Goal: Transaction & Acquisition: Purchase product/service

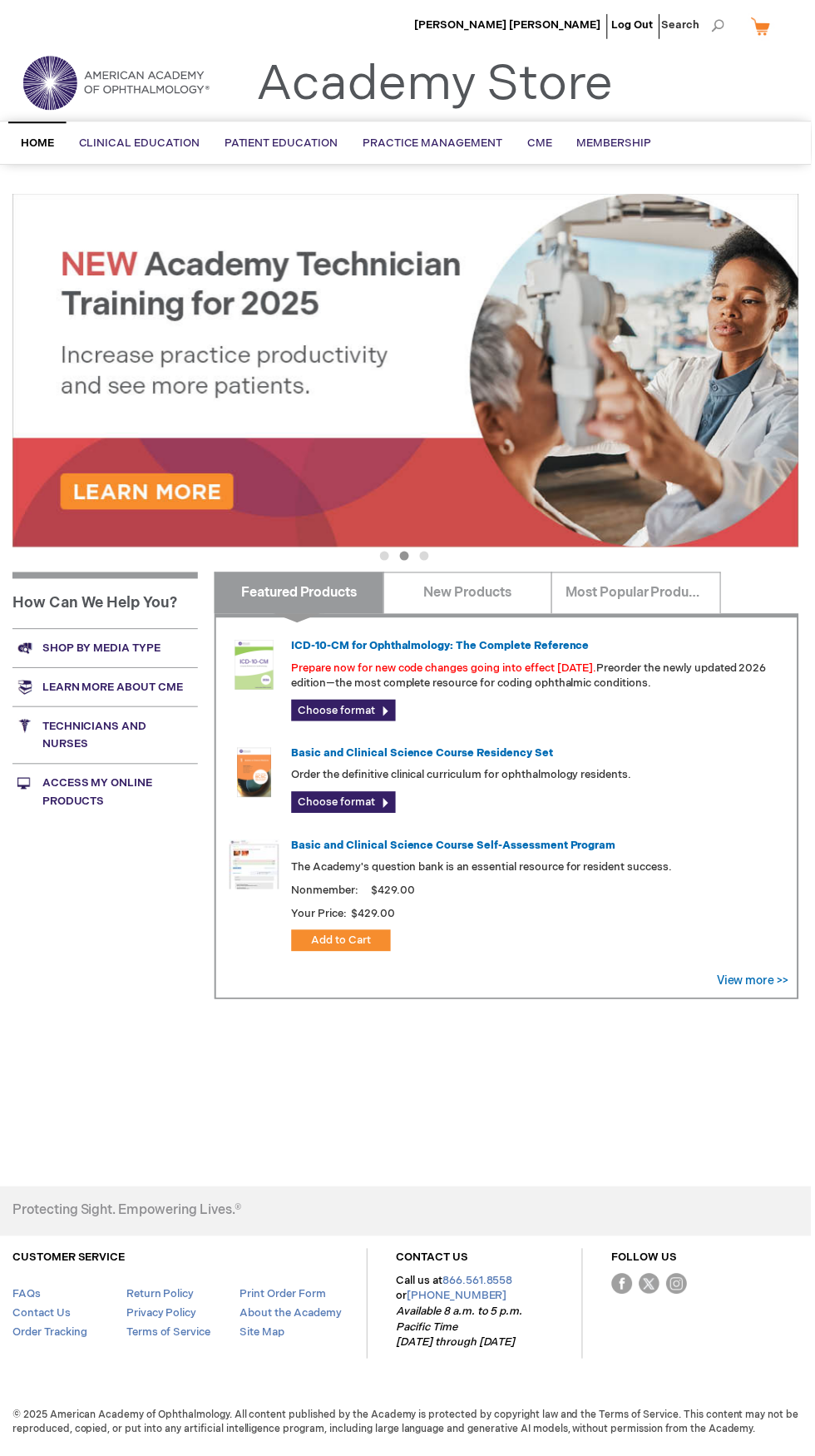
click at [772, 30] on link "My Cart" at bounding box center [771, 26] width 40 height 29
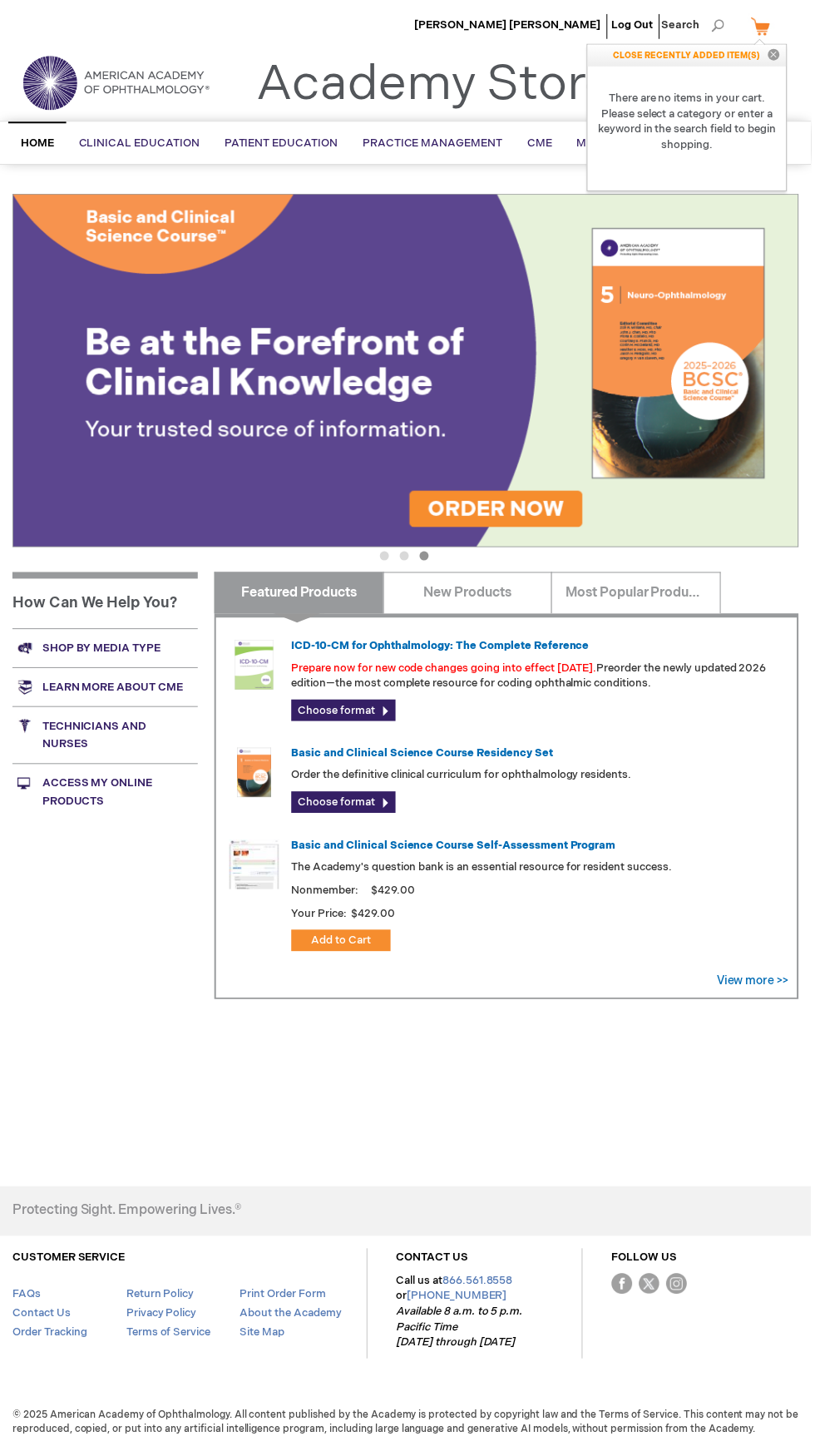
click at [776, 53] on button "Close" at bounding box center [777, 56] width 24 height 22
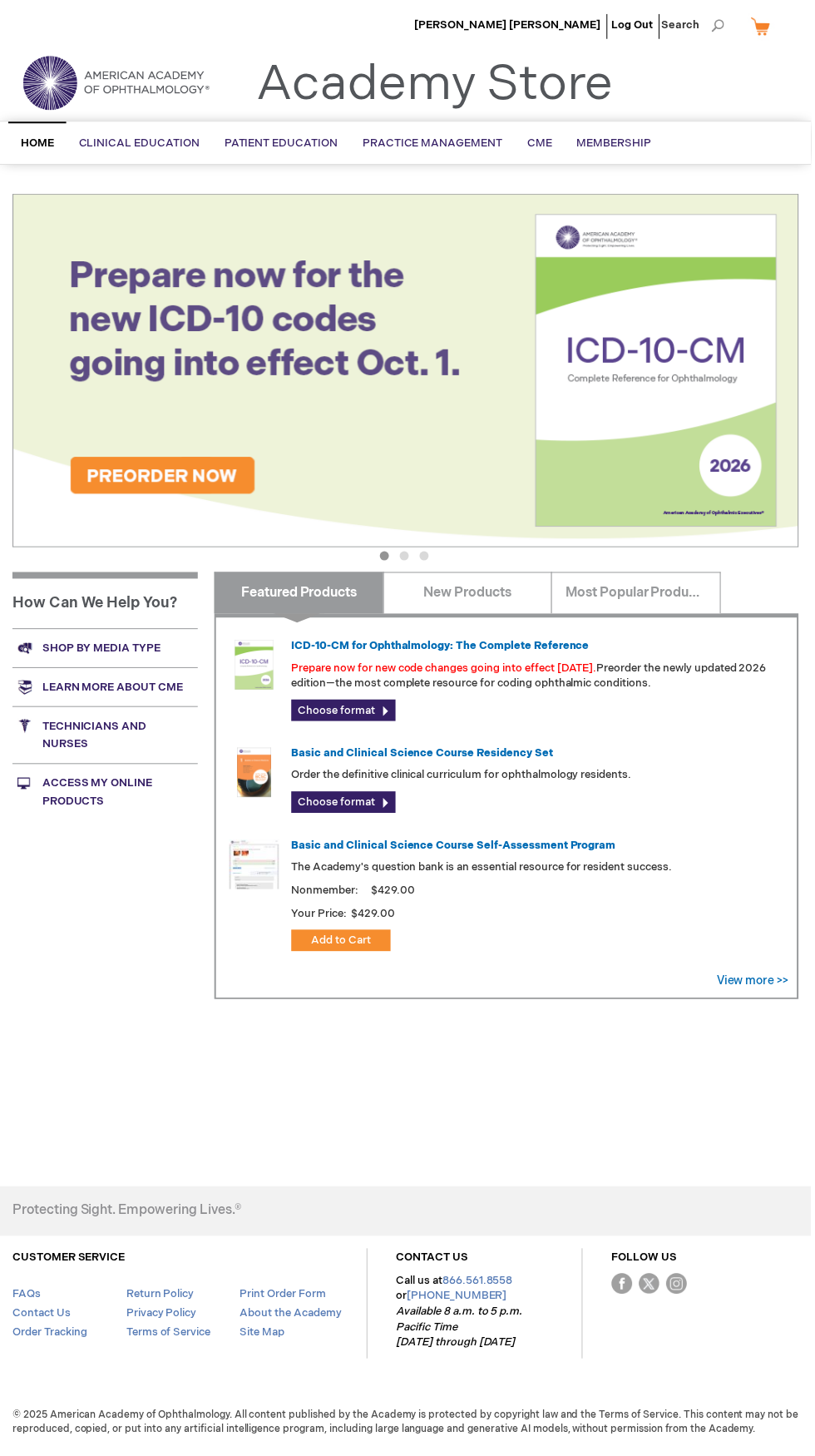
click at [43, 144] on span "Home" at bounding box center [37, 144] width 33 height 14
click at [58, 108] on img at bounding box center [117, 82] width 200 height 60
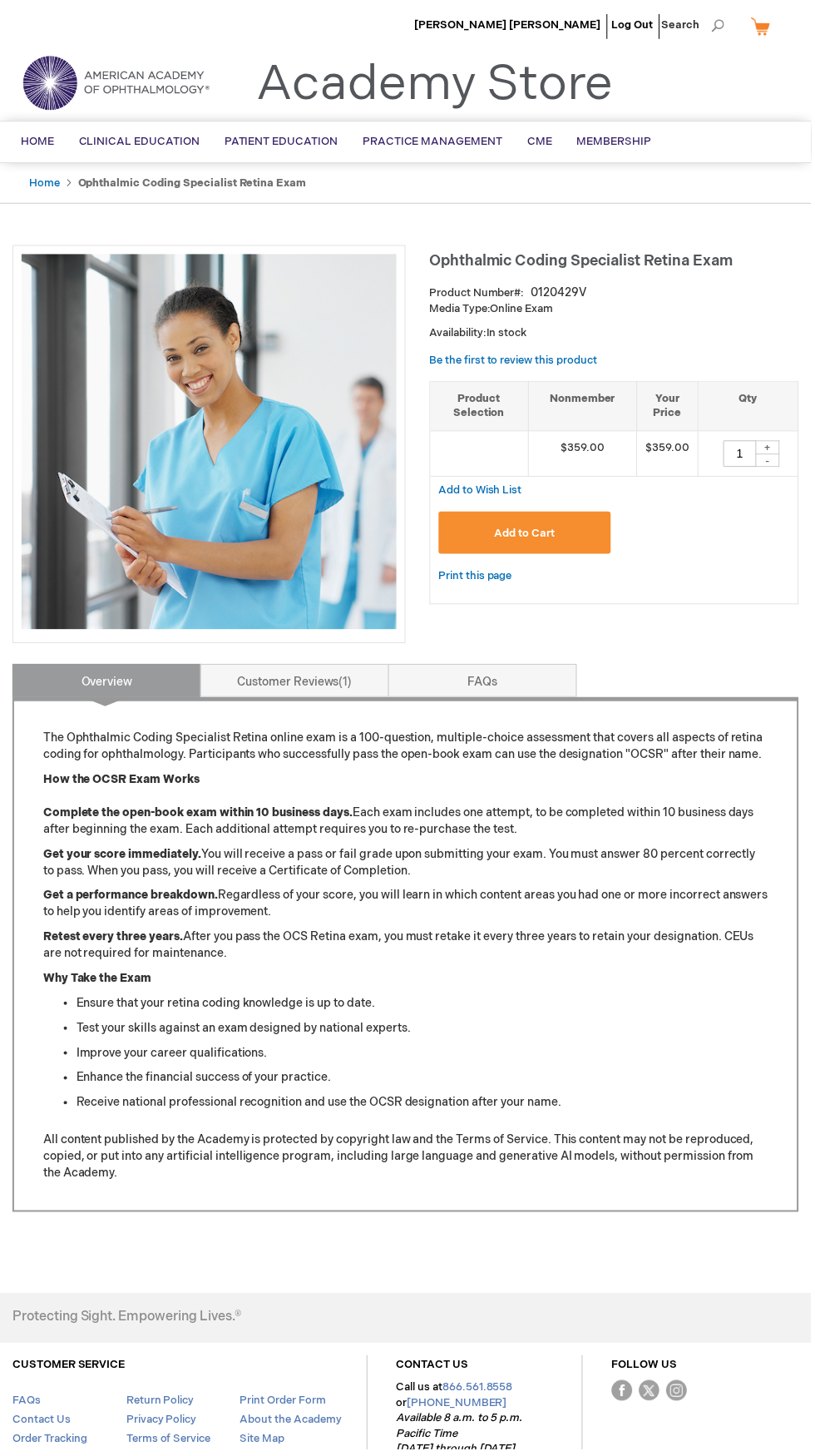
click at [563, 544] on button "Add to Cart" at bounding box center [527, 535] width 173 height 42
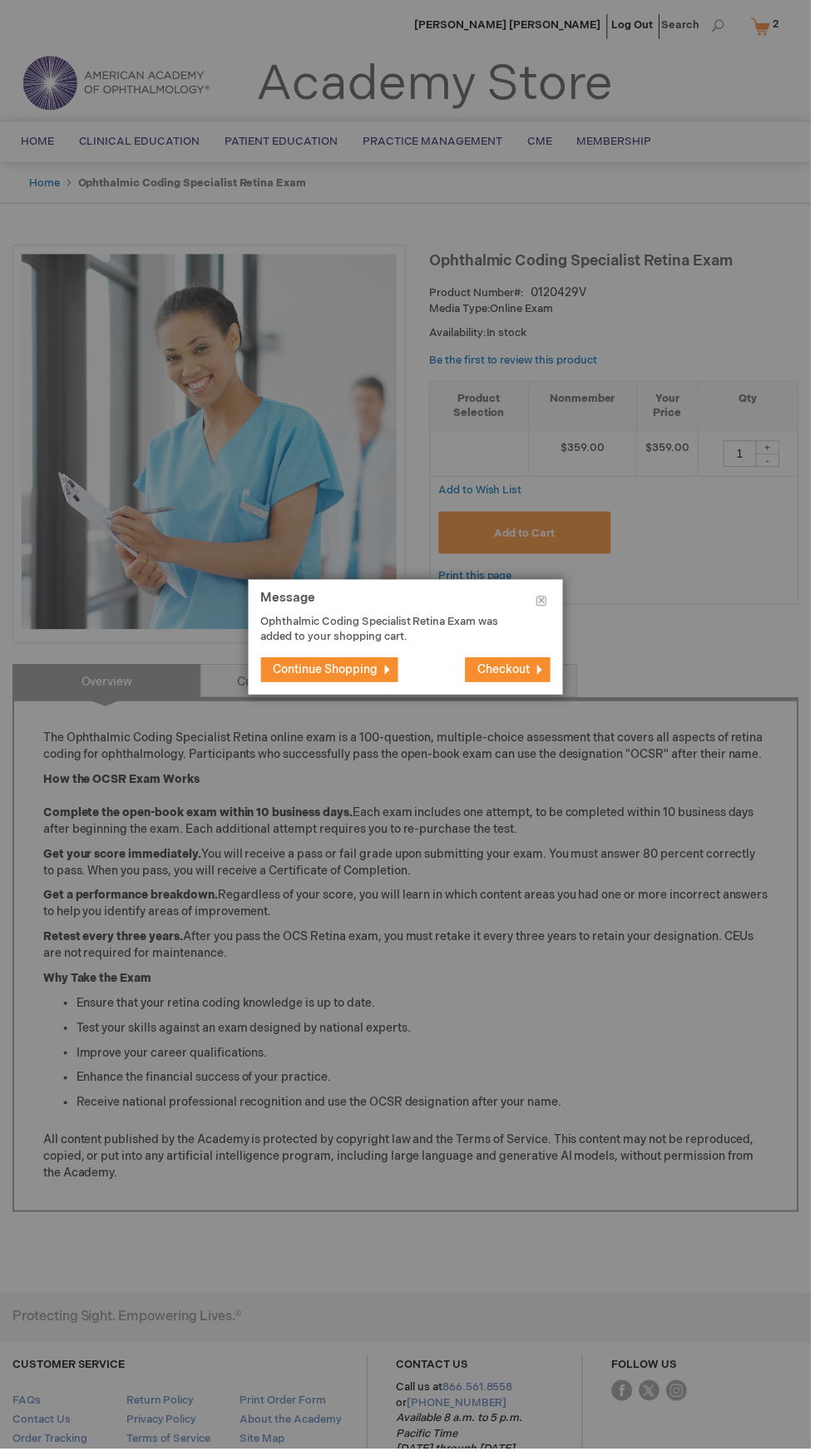
click at [358, 675] on span "Continue Shopping" at bounding box center [326, 672] width 105 height 14
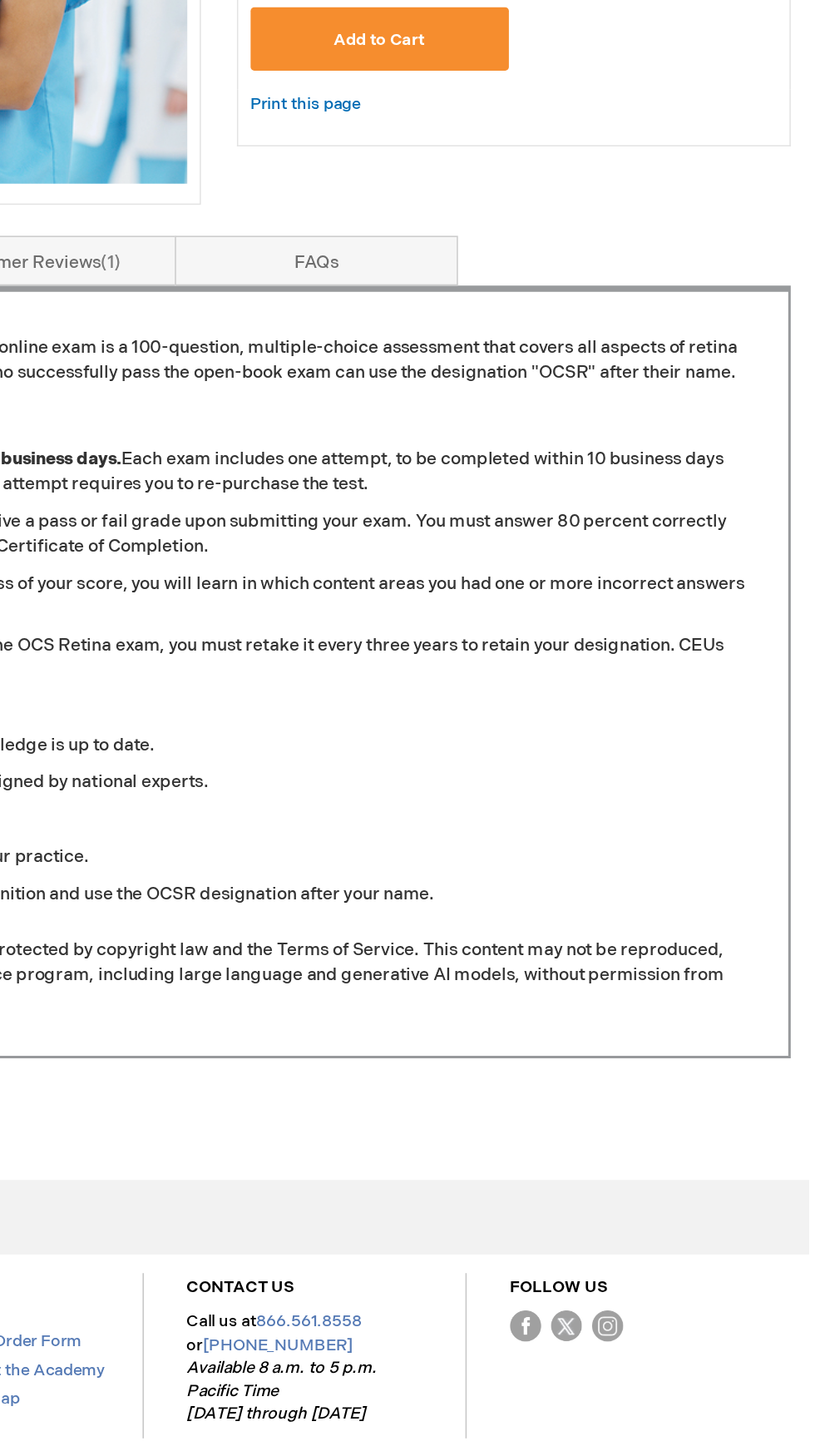
scroll to position [68, 0]
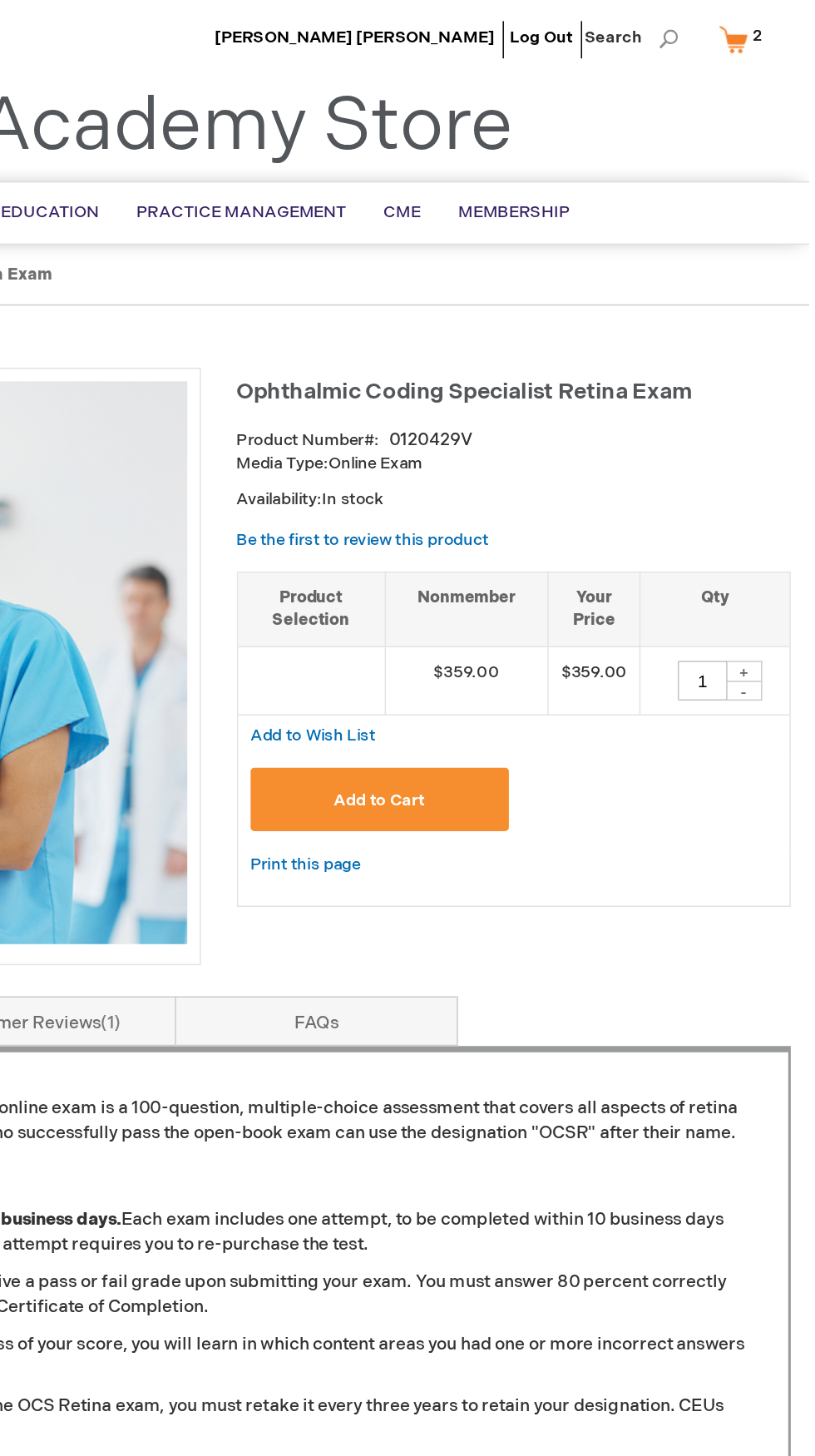
click at [770, 16] on link "My Cart 2 2 items" at bounding box center [773, 26] width 43 height 29
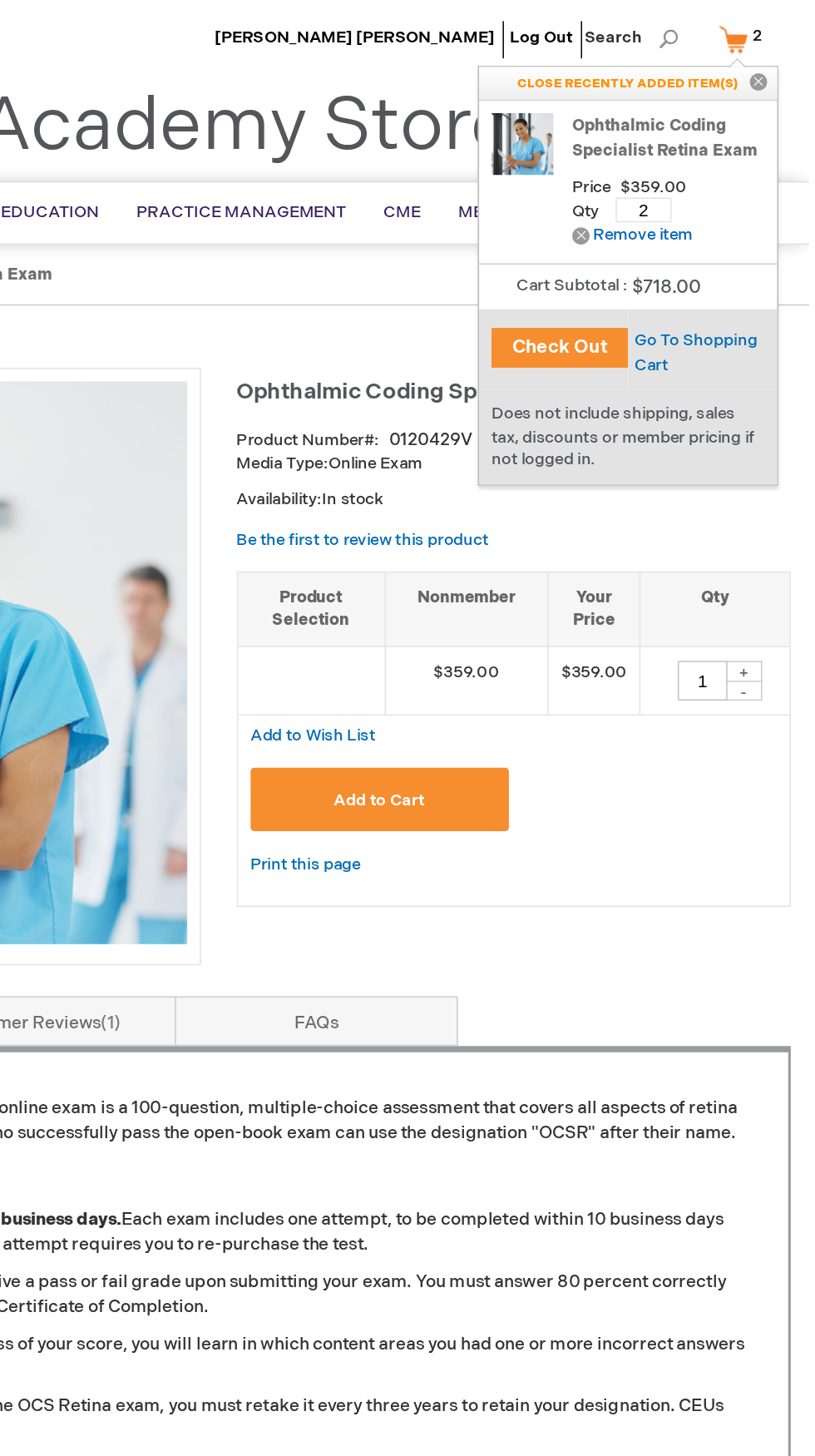
click at [708, 95] on link "Ophthalmic Coding Specialist Retina Exam" at bounding box center [721, 92] width 129 height 33
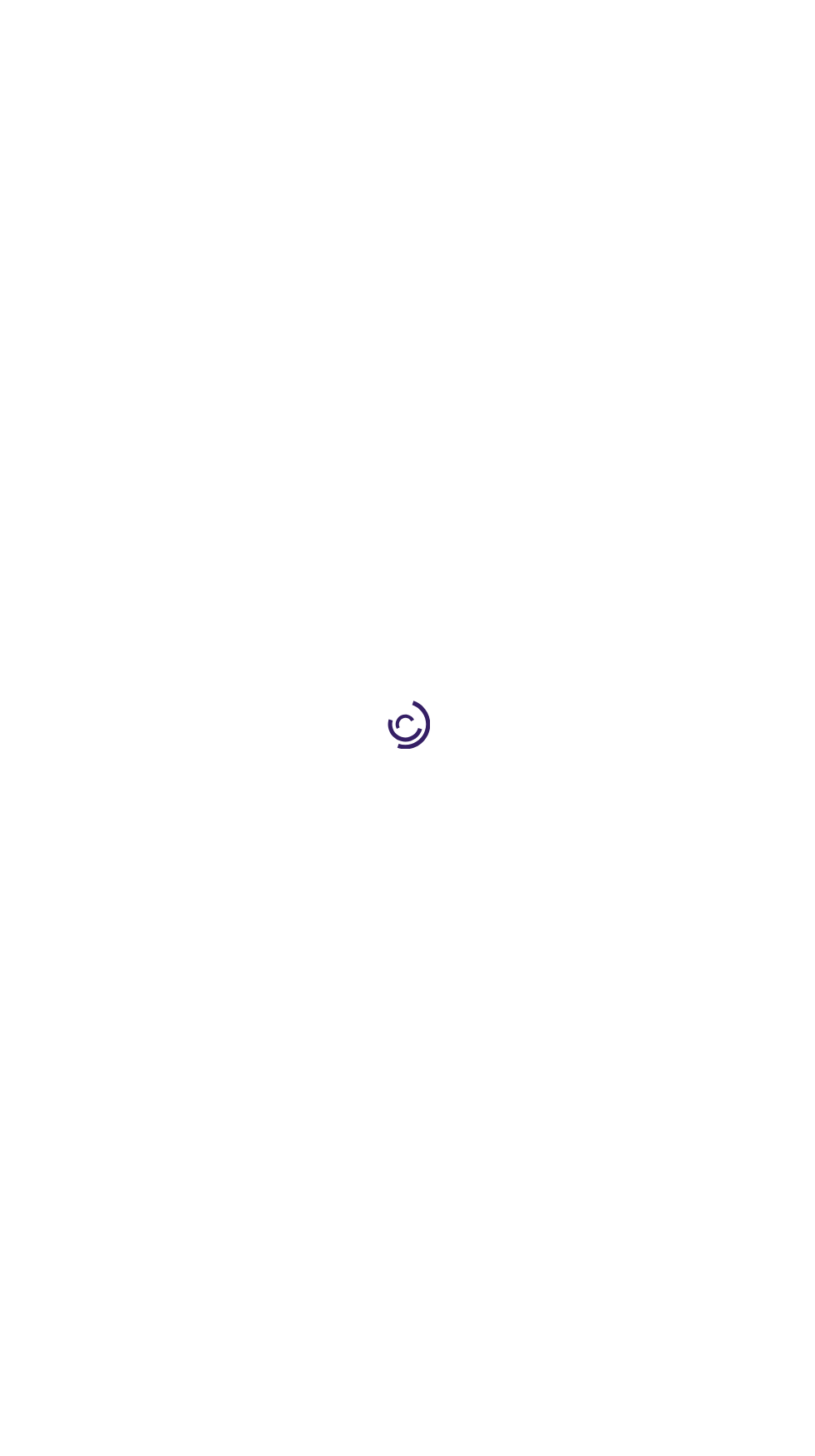
type input "1"
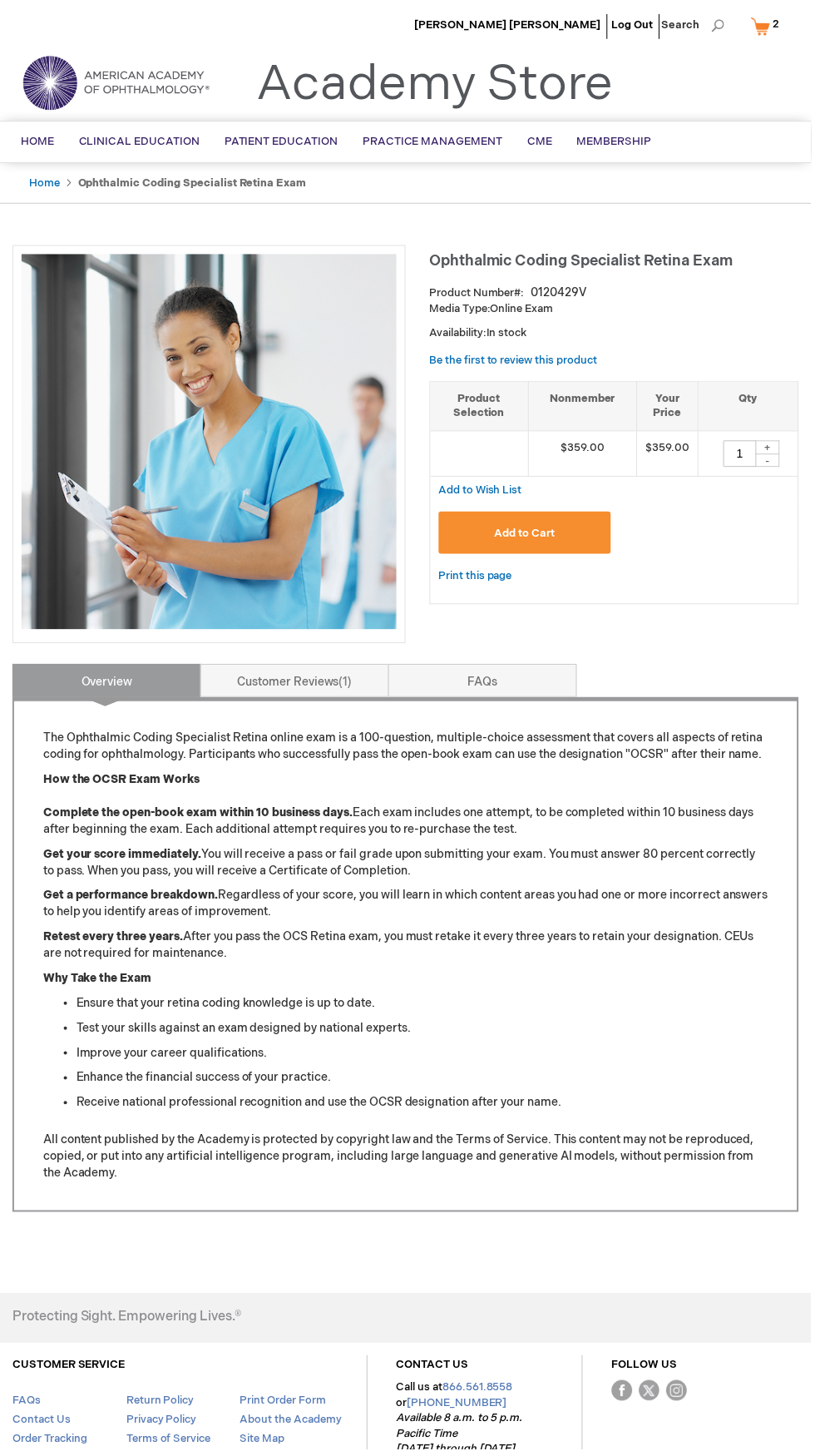
click at [758, 36] on link "My Cart 2 2 items" at bounding box center [773, 26] width 43 height 29
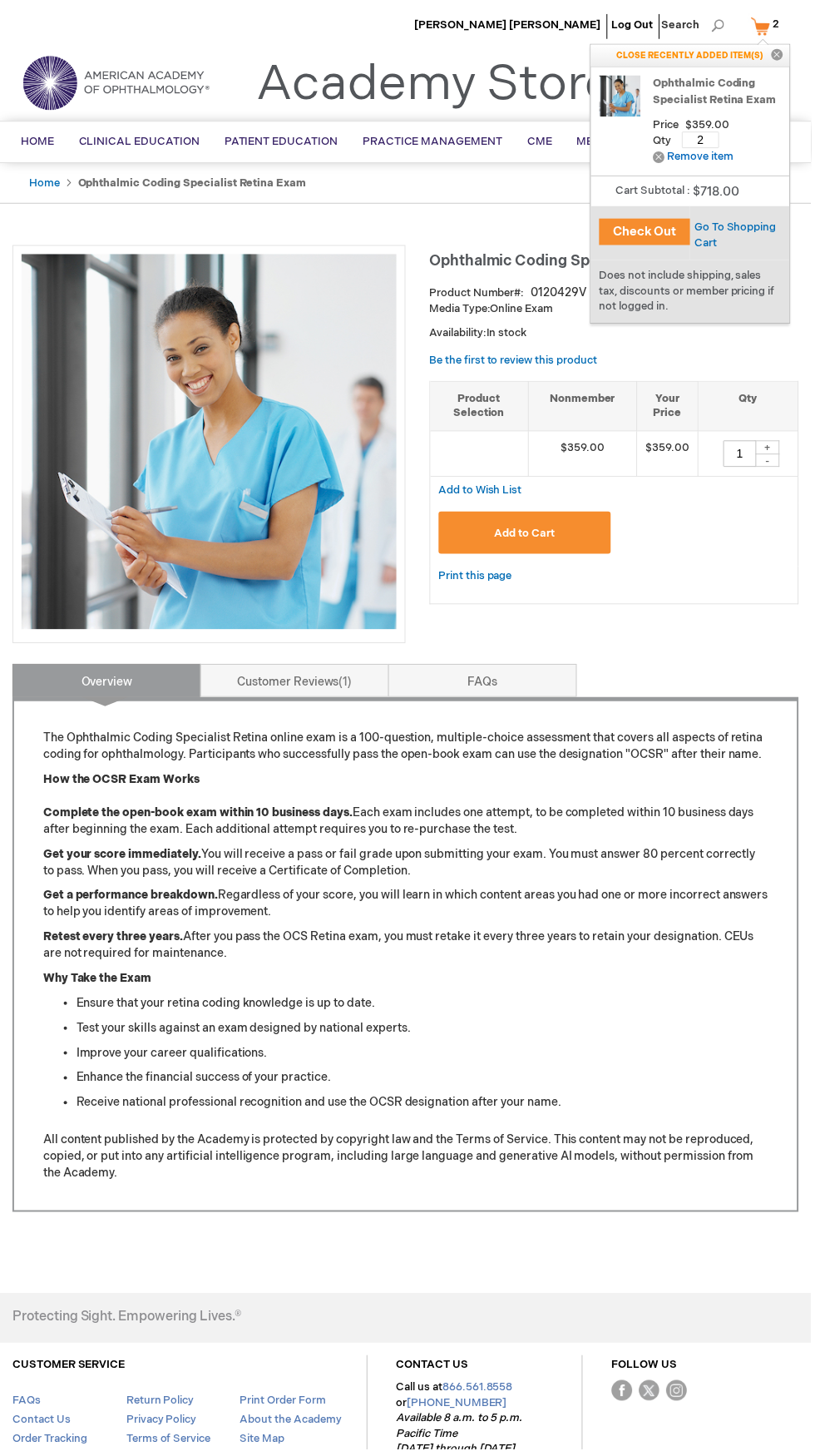
click at [645, 233] on button "Check Out" at bounding box center [647, 232] width 91 height 26
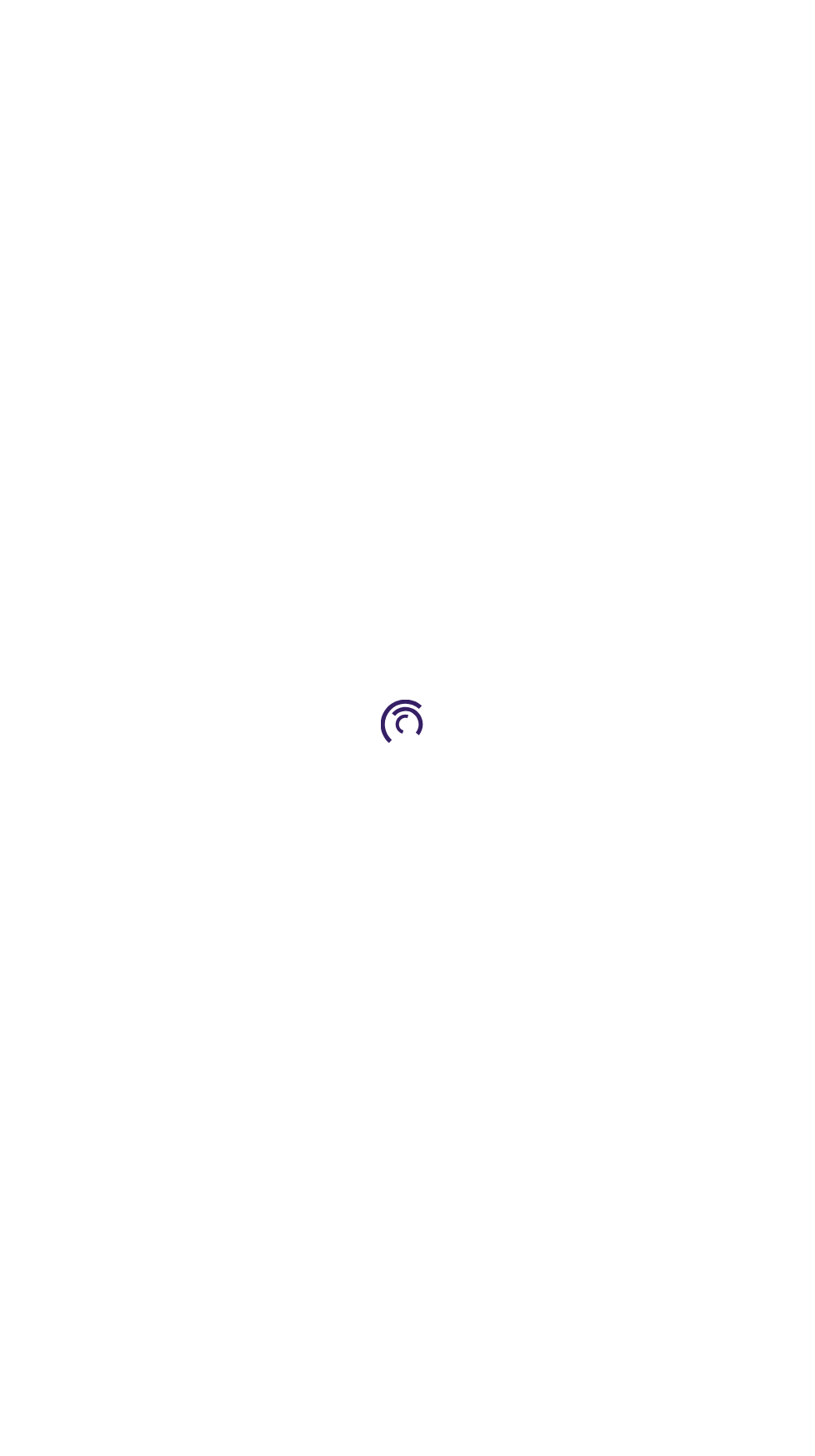
select select "US"
select select "28"
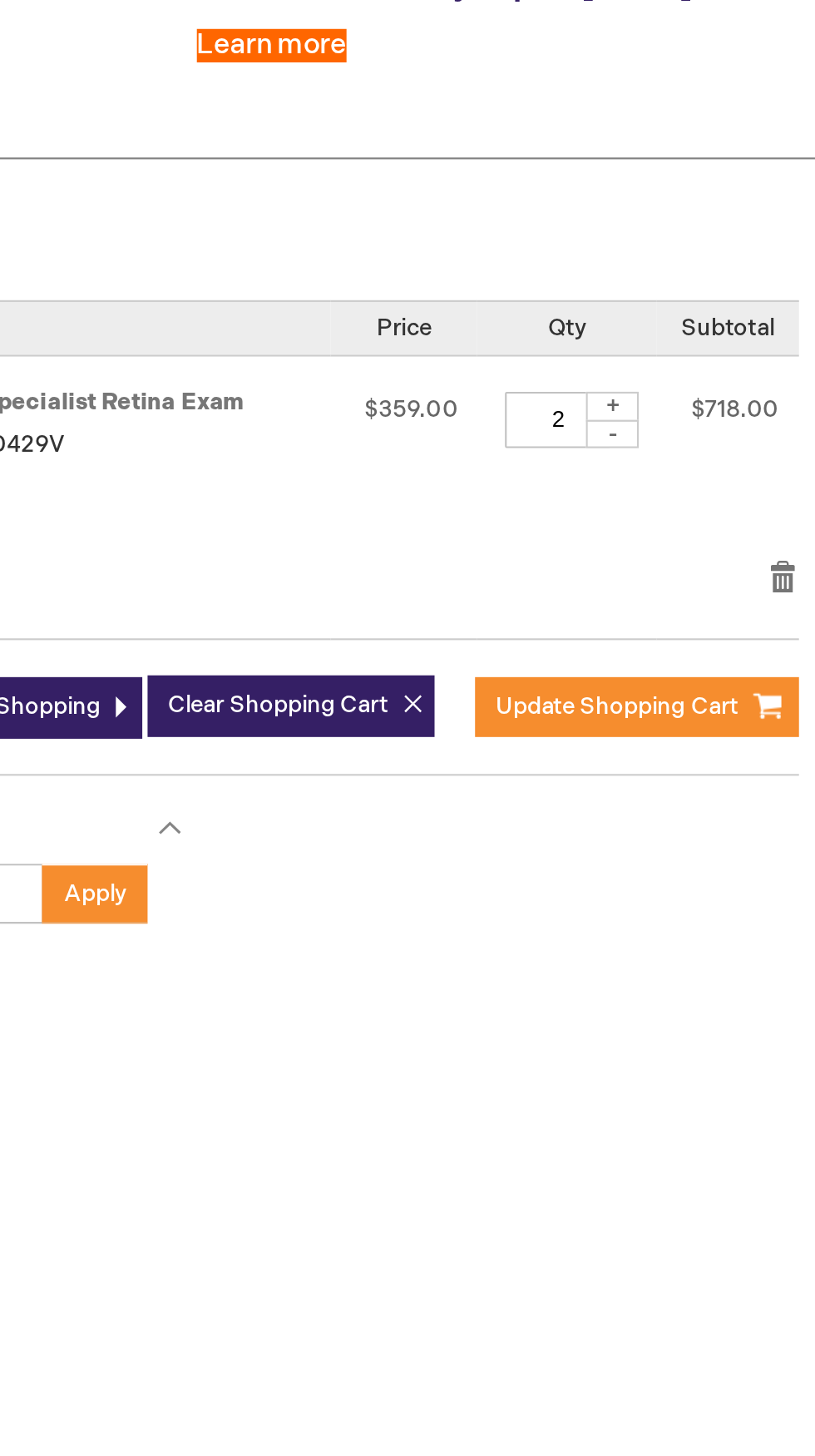
click at [485, 489] on div "-" at bounding box center [485, 489] width 24 height 14
type input "1"
click at [389, 419] on div "Shopping Cart Overcome your complex coding and practice management challenges. …" at bounding box center [408, 582] width 791 height 811
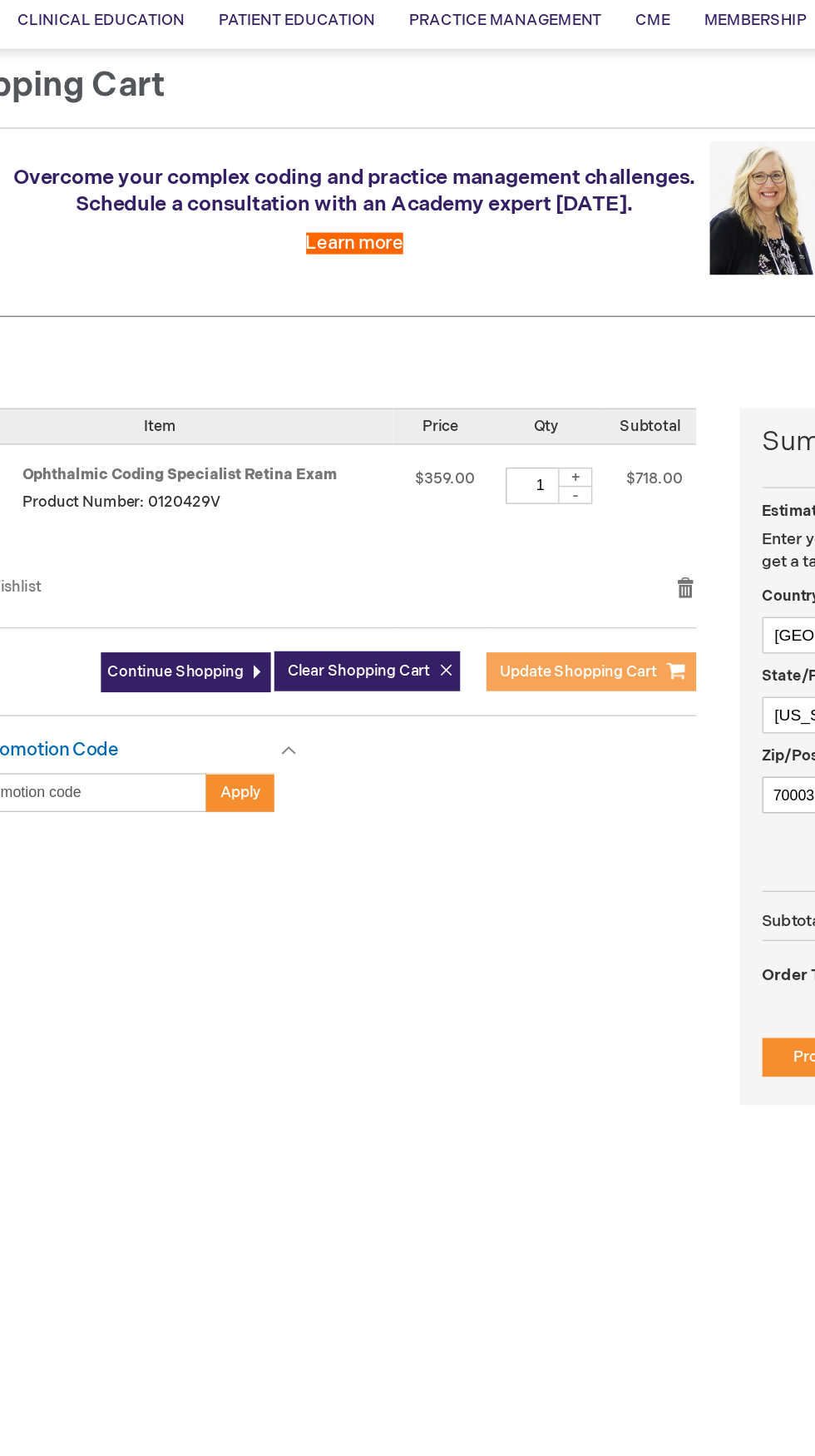
click at [493, 623] on span "Update Shopping Cart" at bounding box center [488, 617] width 115 height 14
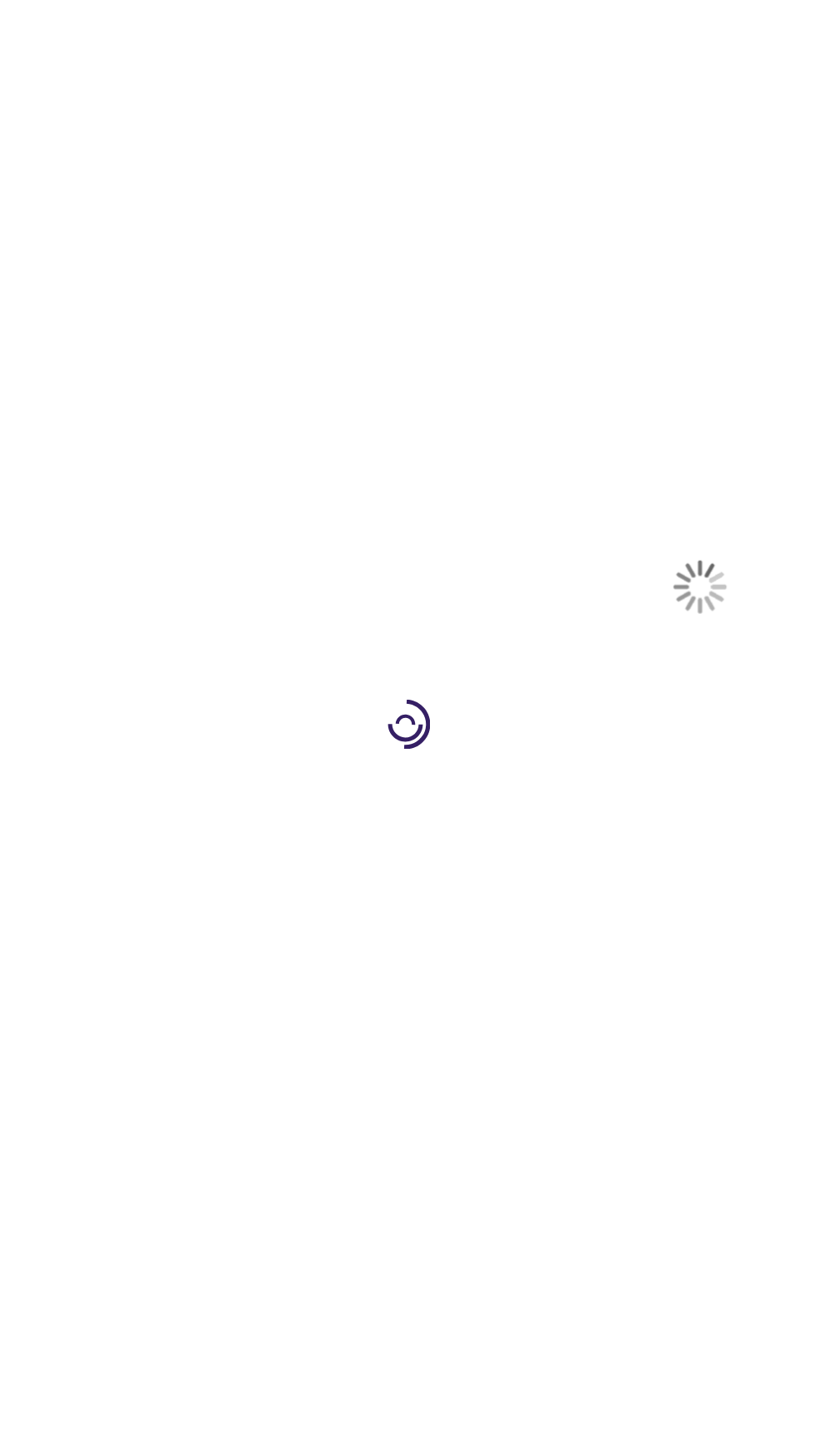
select select "US"
select select "28"
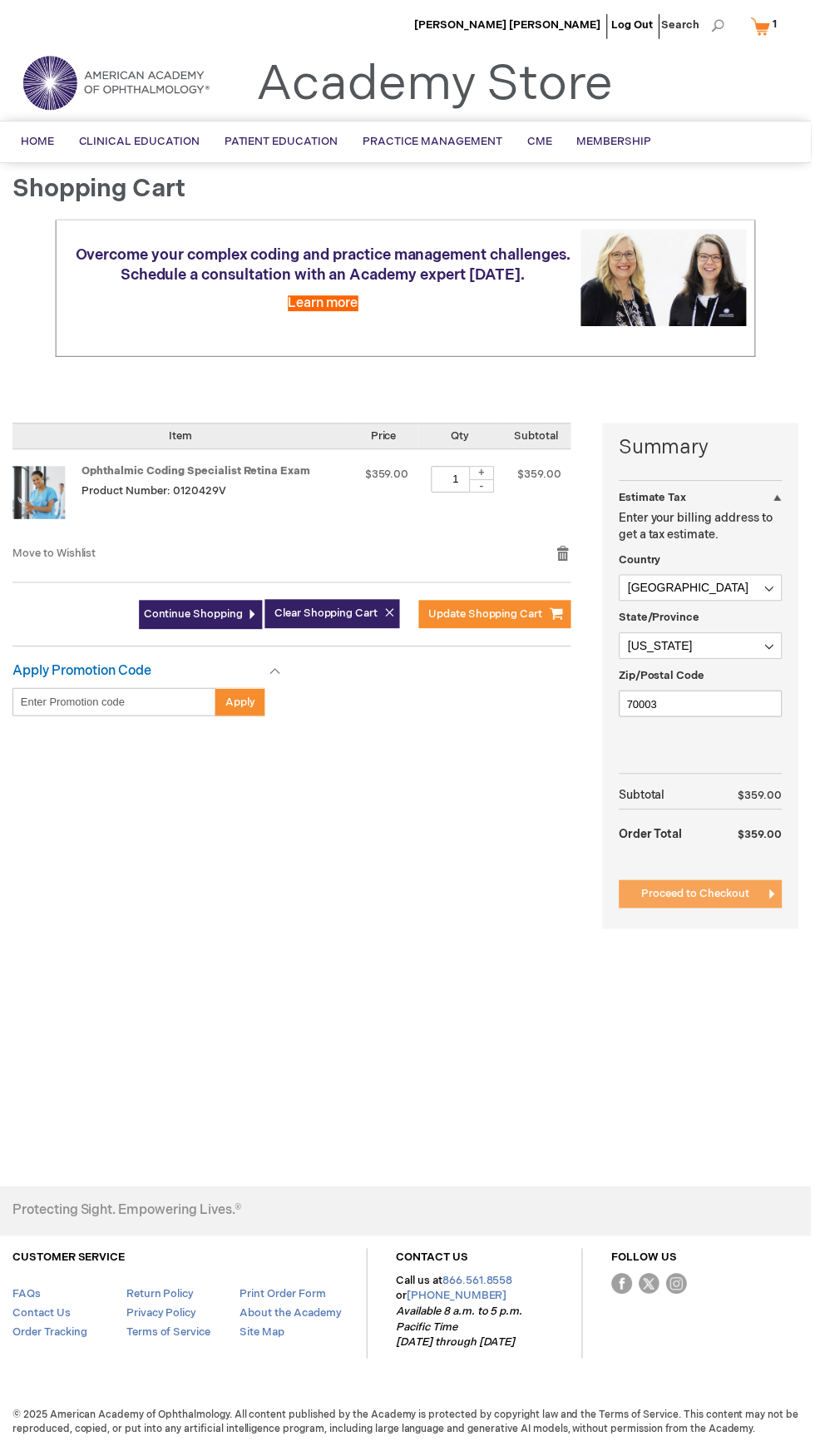
click at [719, 898] on span "Proceed to Checkout" at bounding box center [698, 898] width 108 height 14
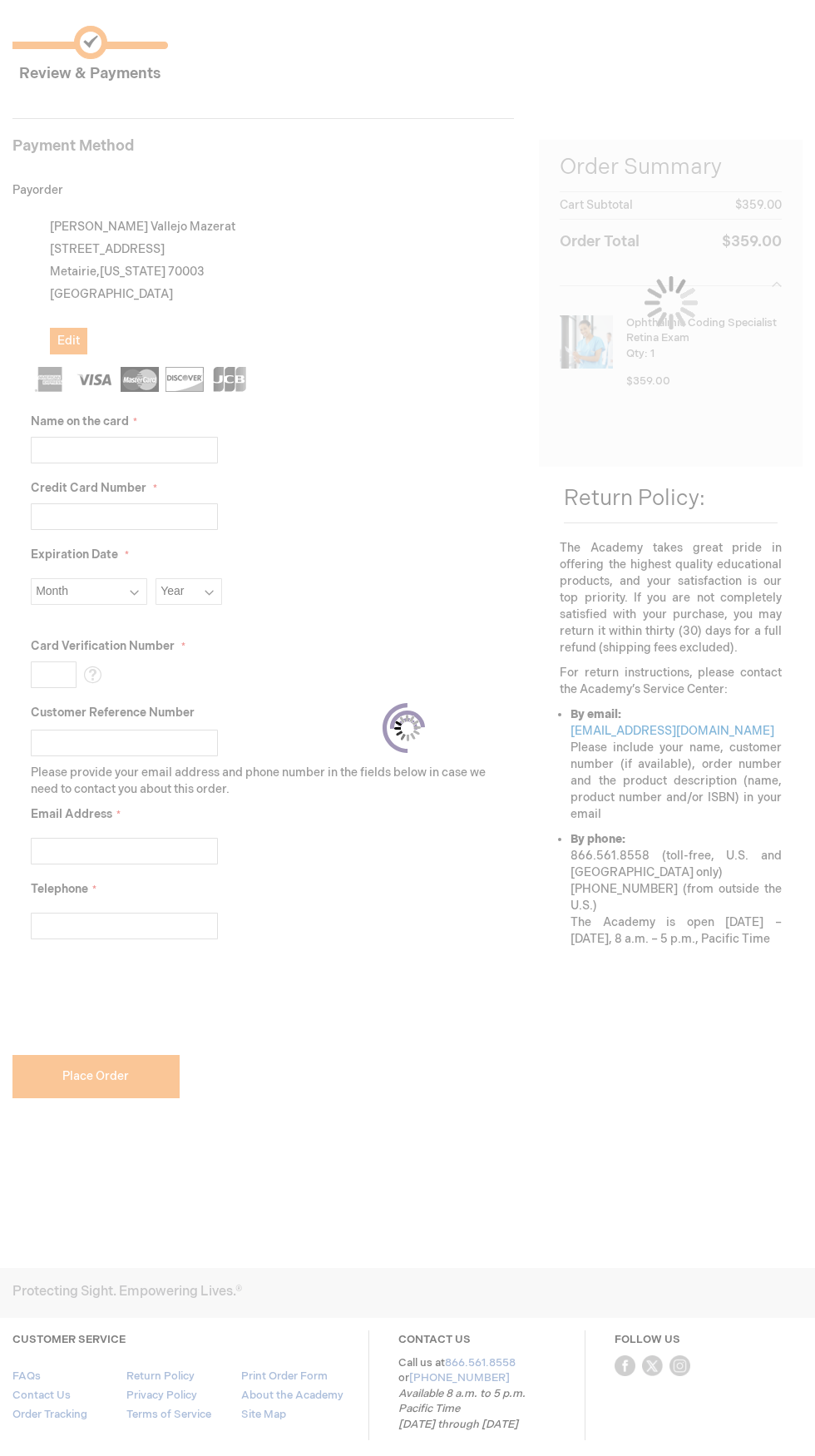
scroll to position [202, 0]
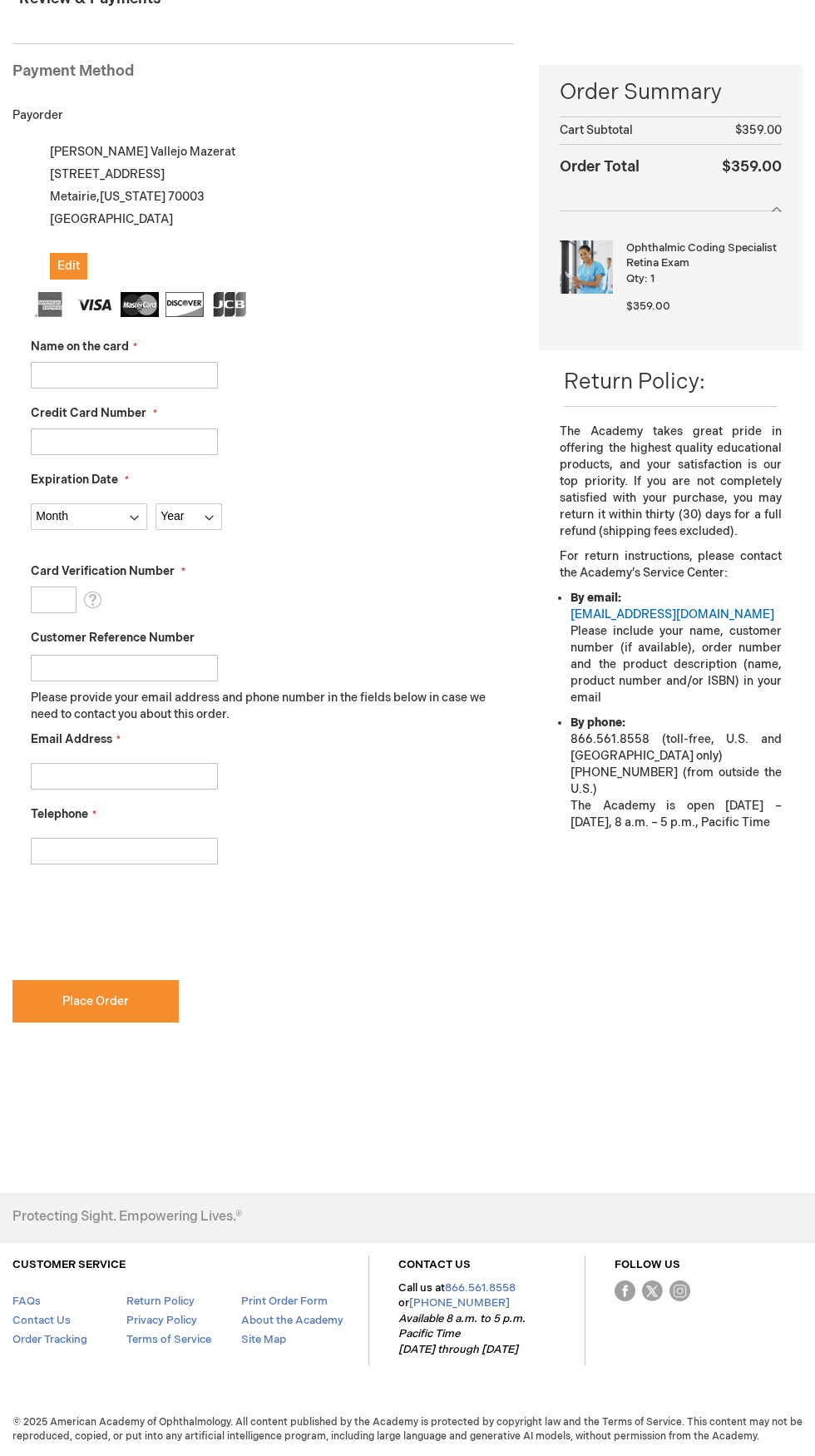
click at [135, 347] on label "Name on the card" at bounding box center [83, 347] width 107 height 17
click at [135, 362] on input "Name on the card" at bounding box center [123, 374] width 187 height 26
type input "[PERSON_NAME]"
type input "[CREDIT_CARD_NUMBER]"
select select "8"
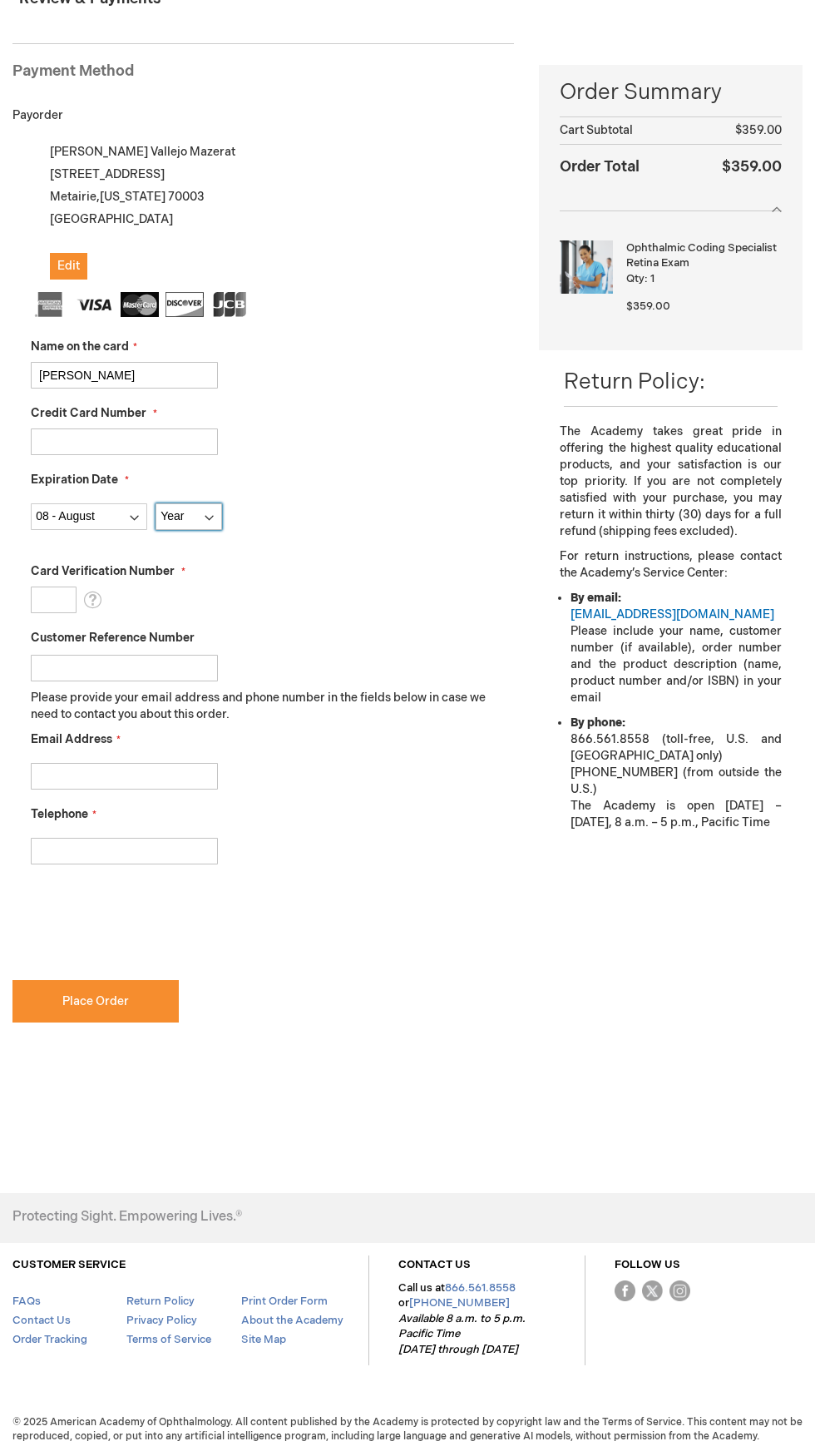
select select "2027"
click at [58, 594] on input "Card Verification Number" at bounding box center [53, 600] width 46 height 26
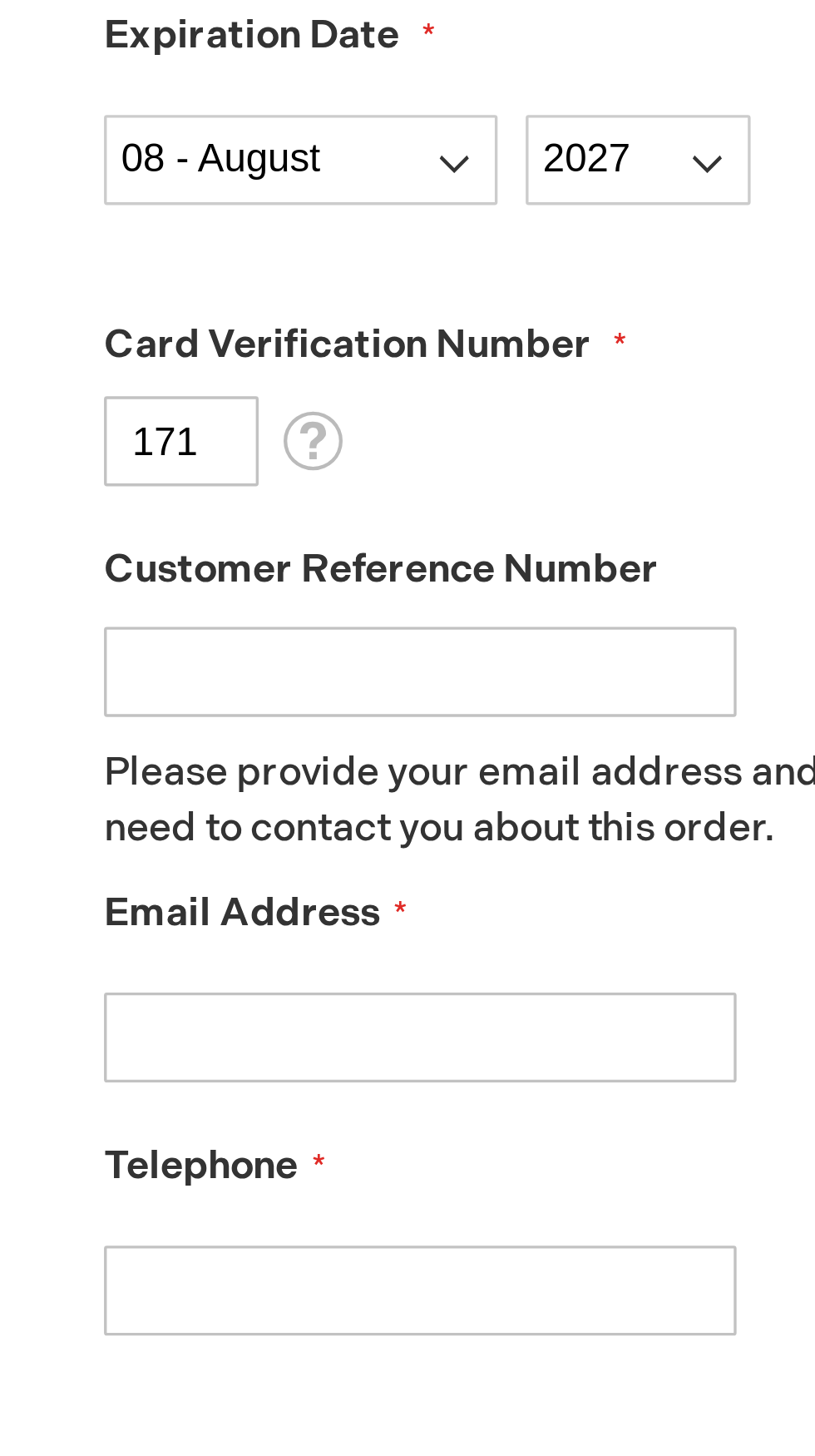
type input "171"
click at [196, 598] on div "Card Verification Number 171 What is this?" at bounding box center [271, 588] width 483 height 50
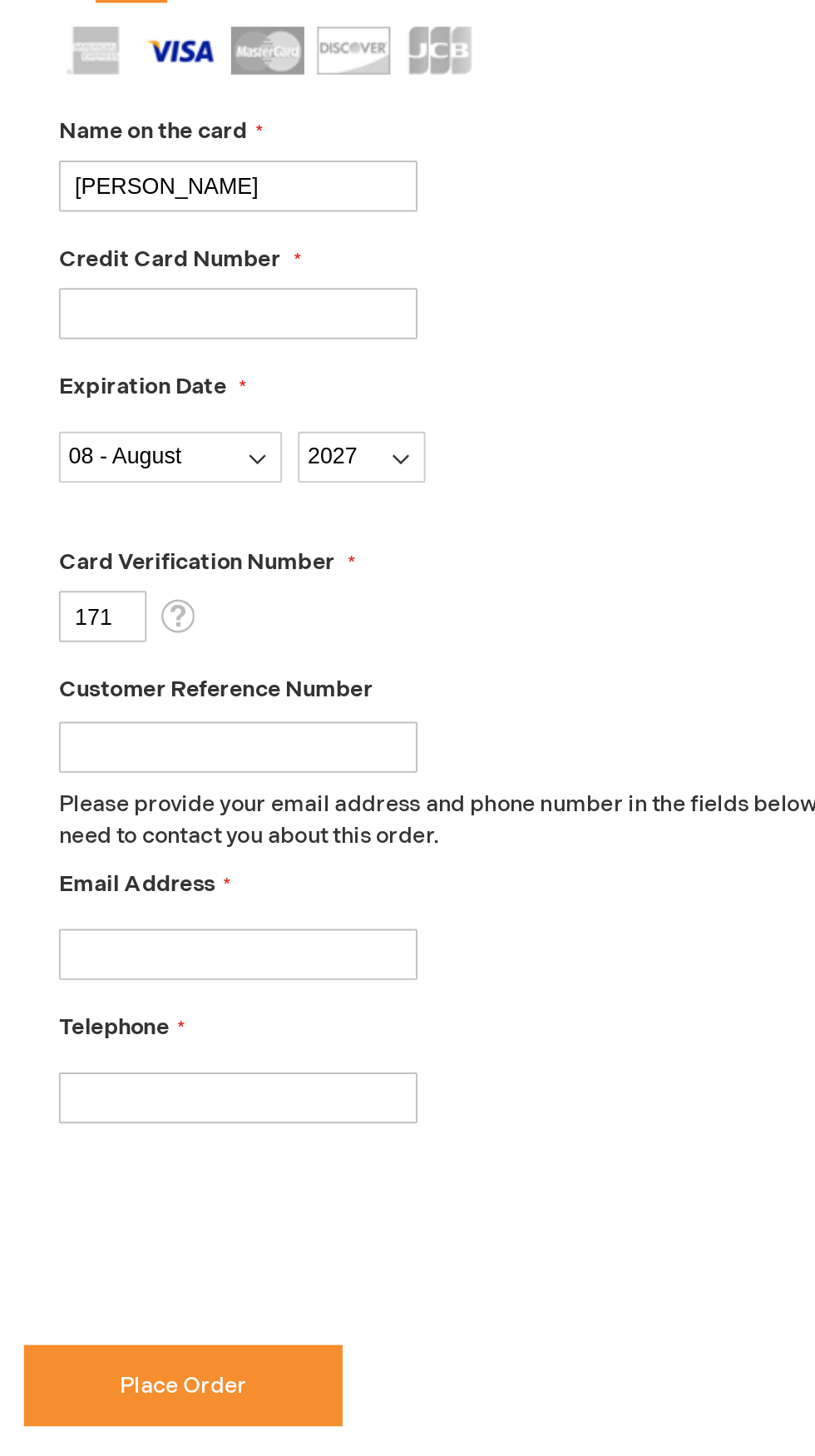
click at [179, 765] on input "Email Address" at bounding box center [123, 776] width 187 height 26
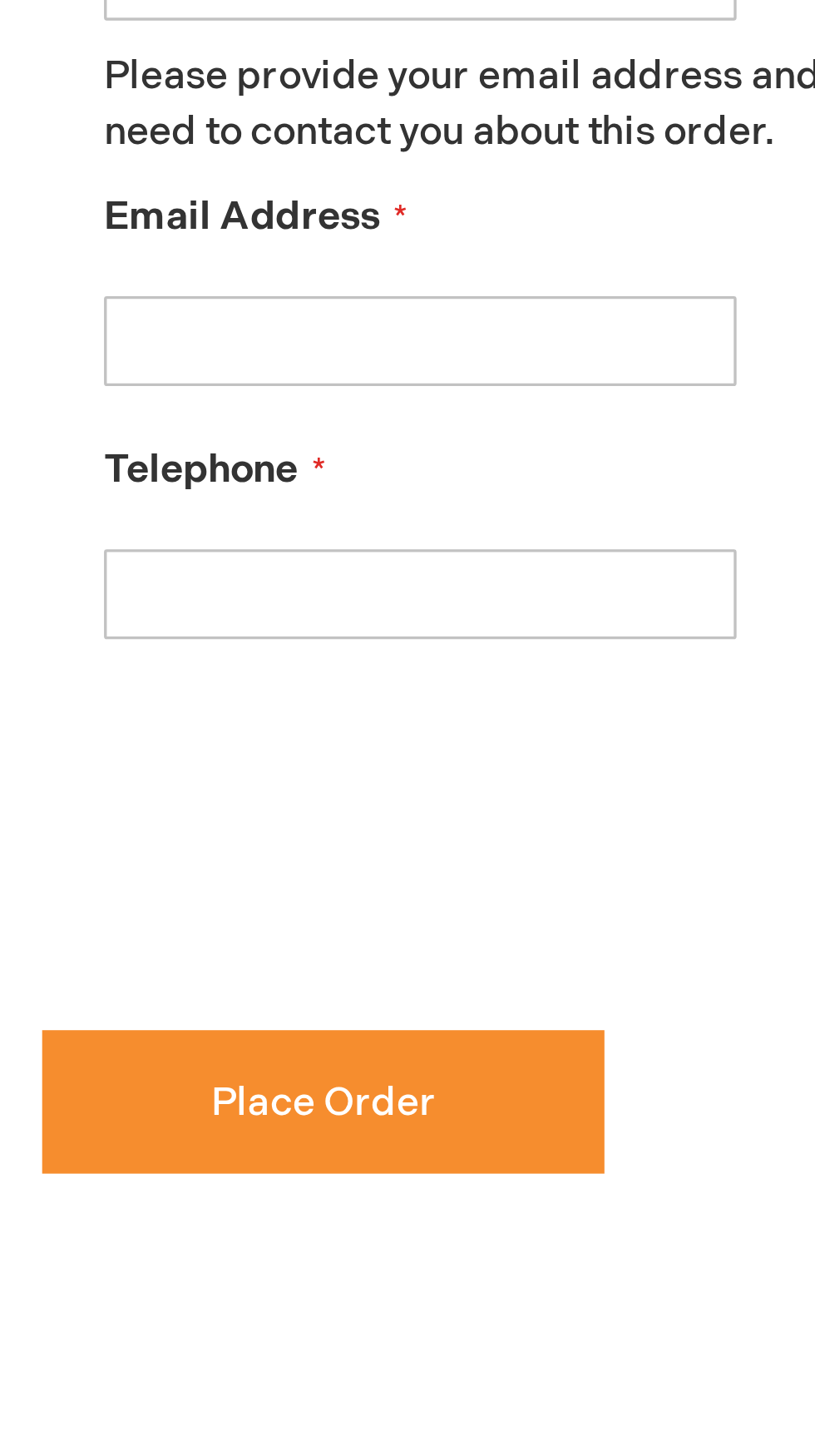
type input "[EMAIL_ADDRESS][DOMAIN_NAME]"
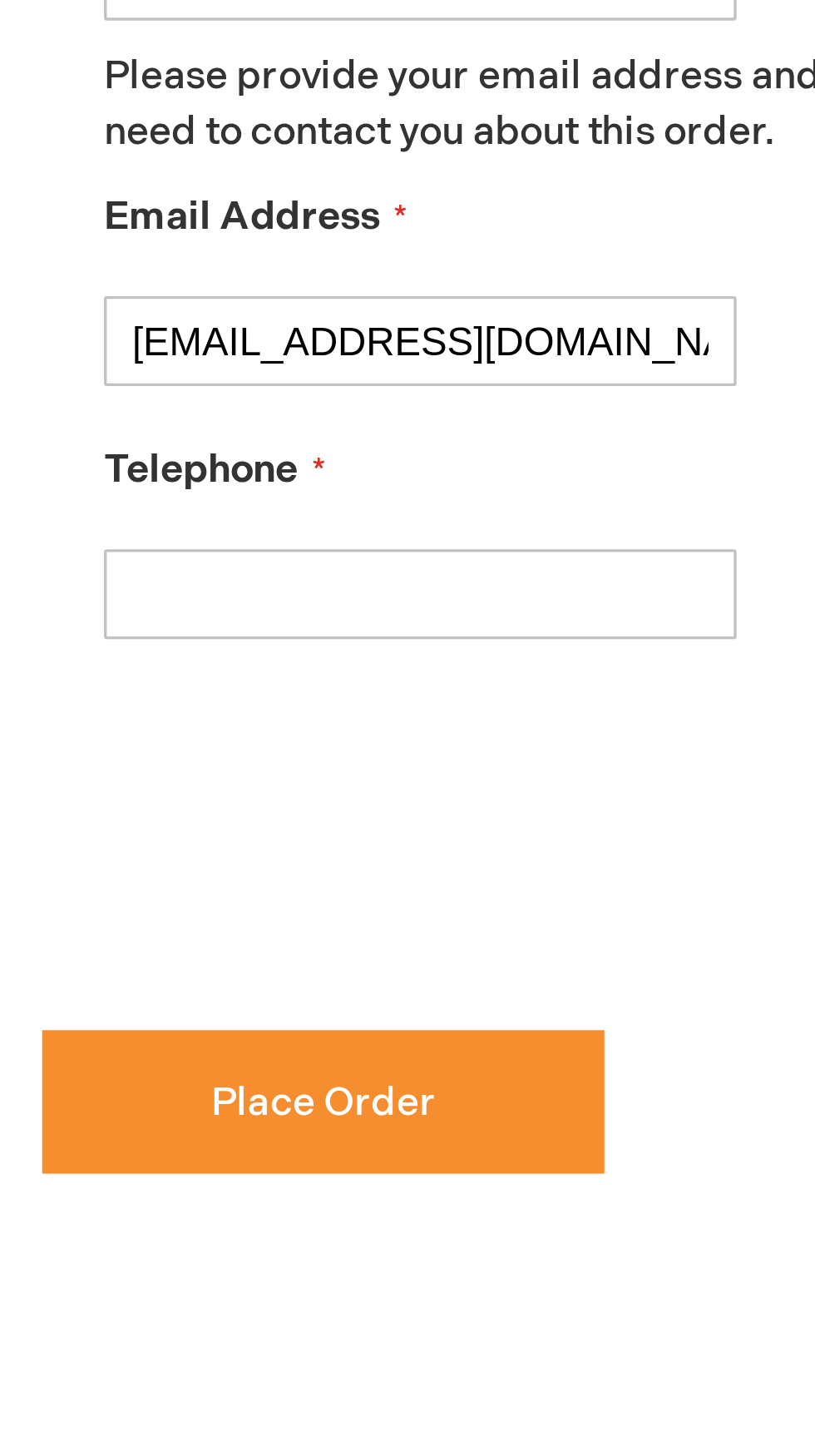
type input "5047222415"
checkbox input "true"
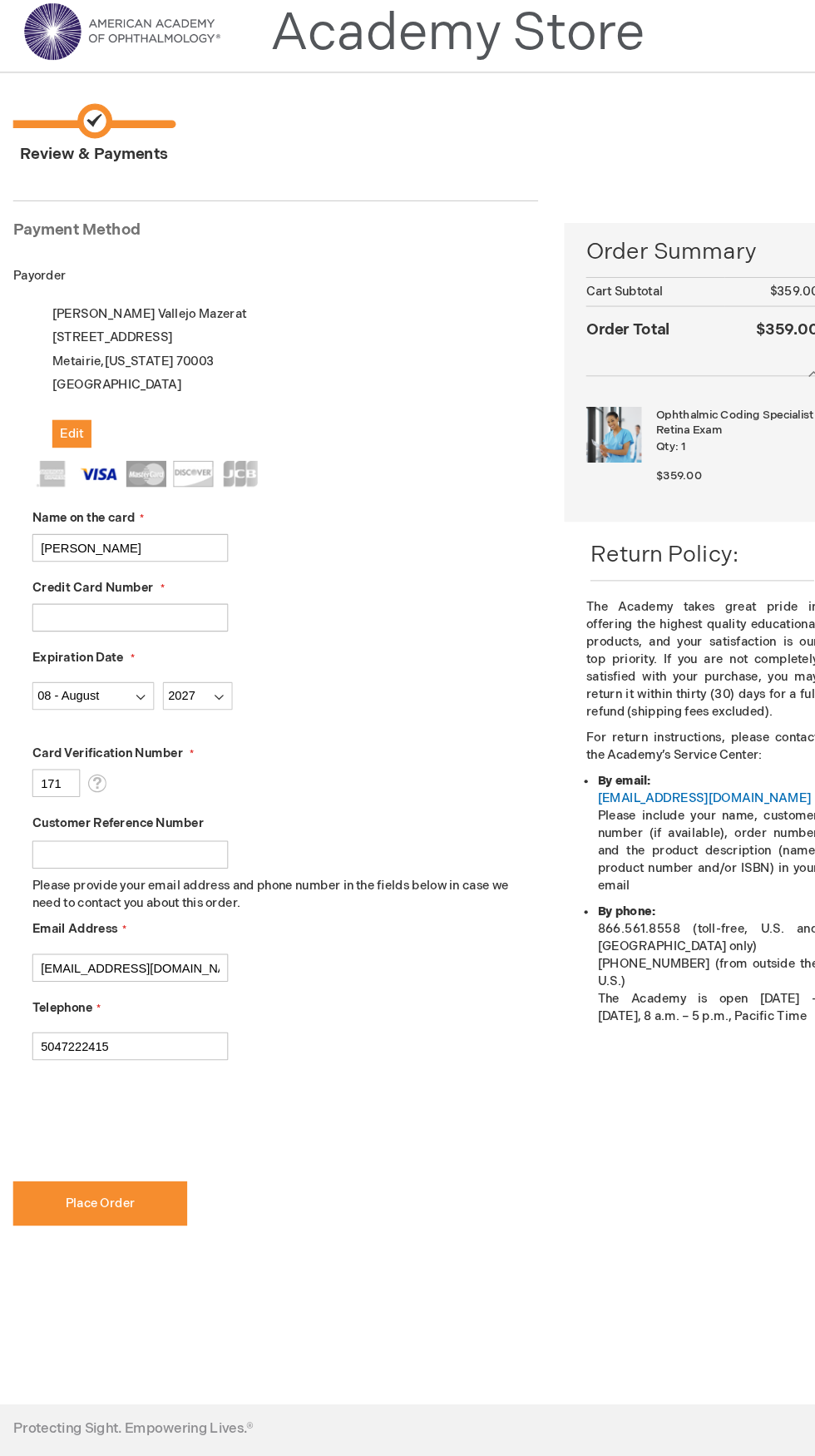
scroll to position [0, 0]
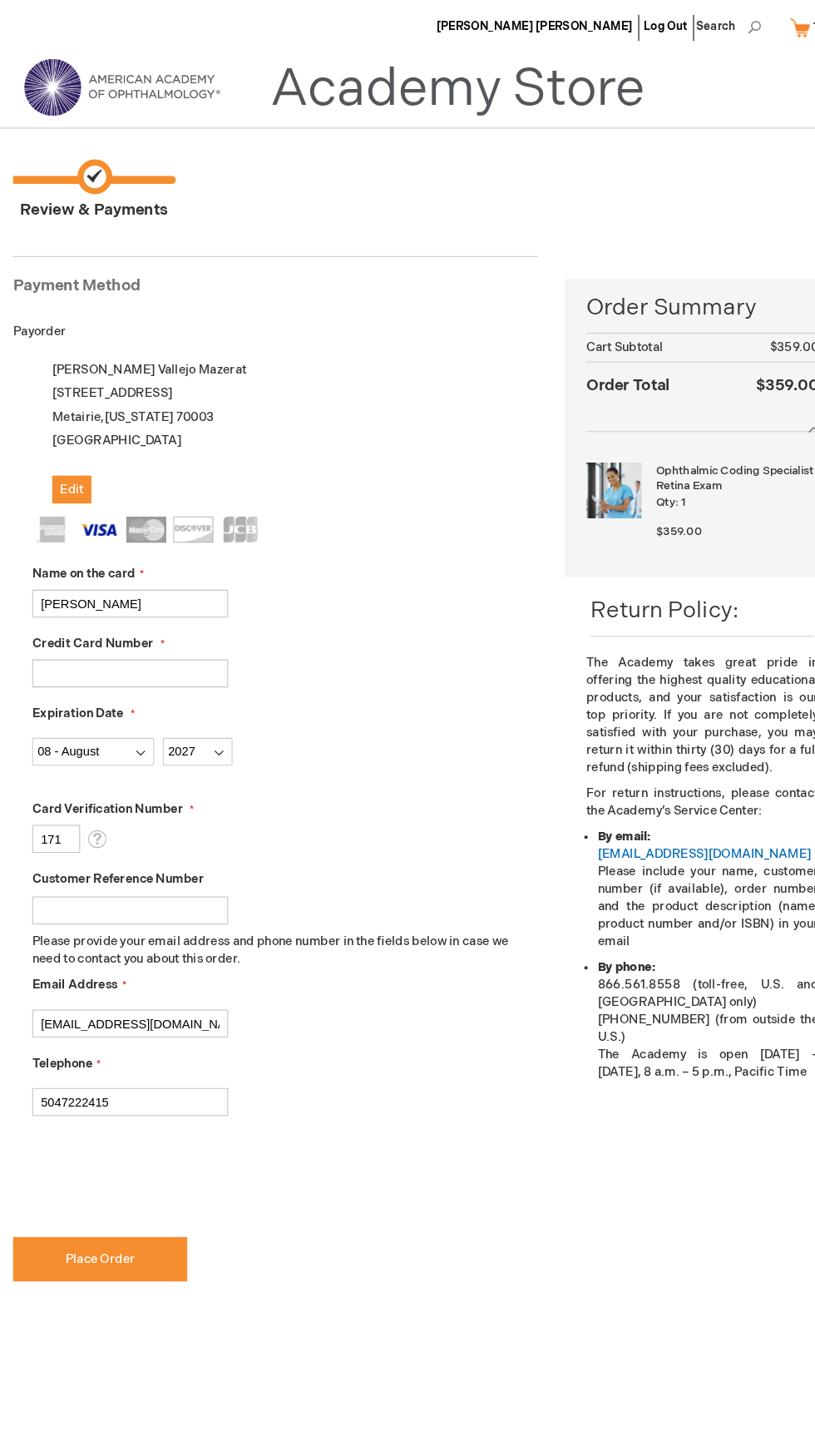
click at [100, 1177] on input "This is a required field." at bounding box center [264, 1177] width 502 height 26
click at [147, 1200] on button "Place Order" at bounding box center [96, 1202] width 167 height 42
